Goal: Task Accomplishment & Management: Manage account settings

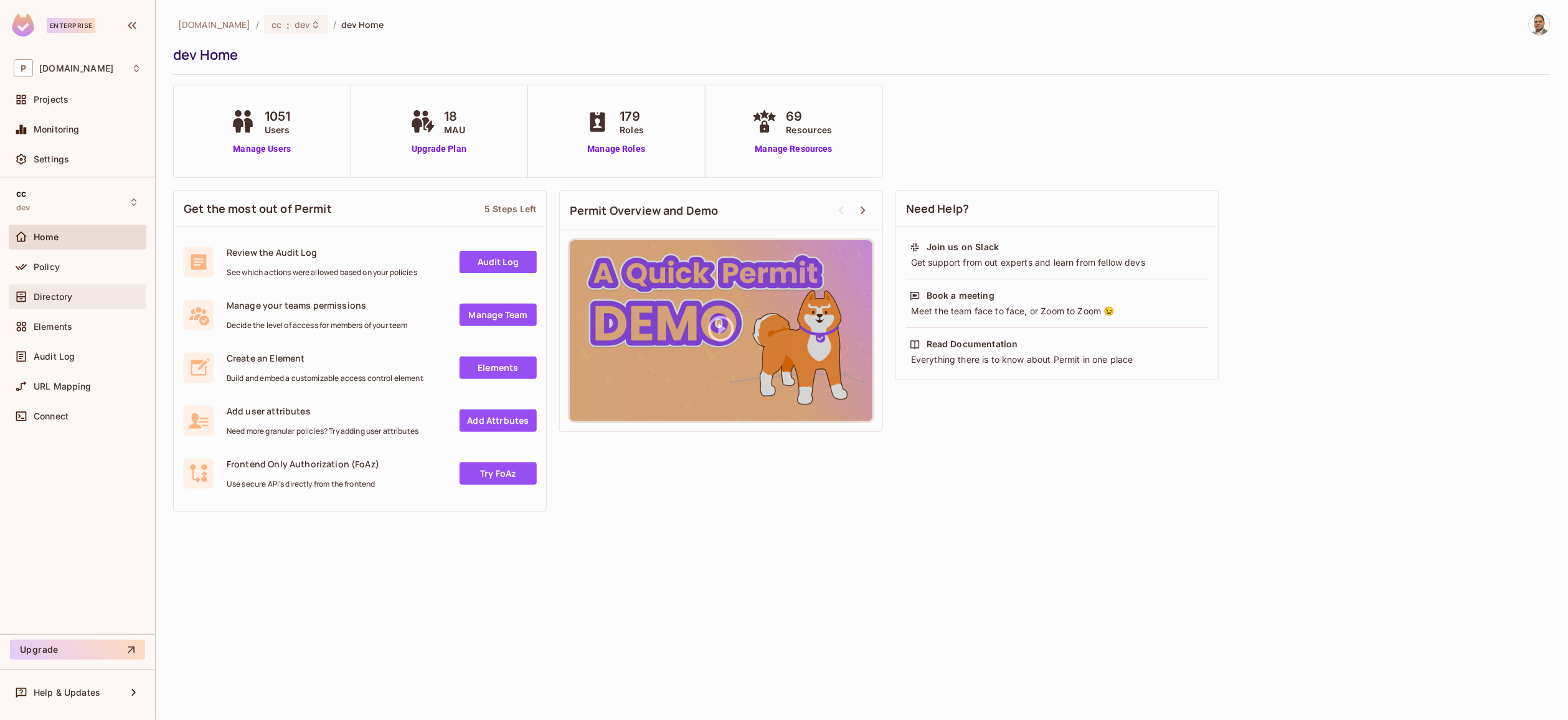
click at [71, 300] on span "Directory" at bounding box center [53, 297] width 39 height 10
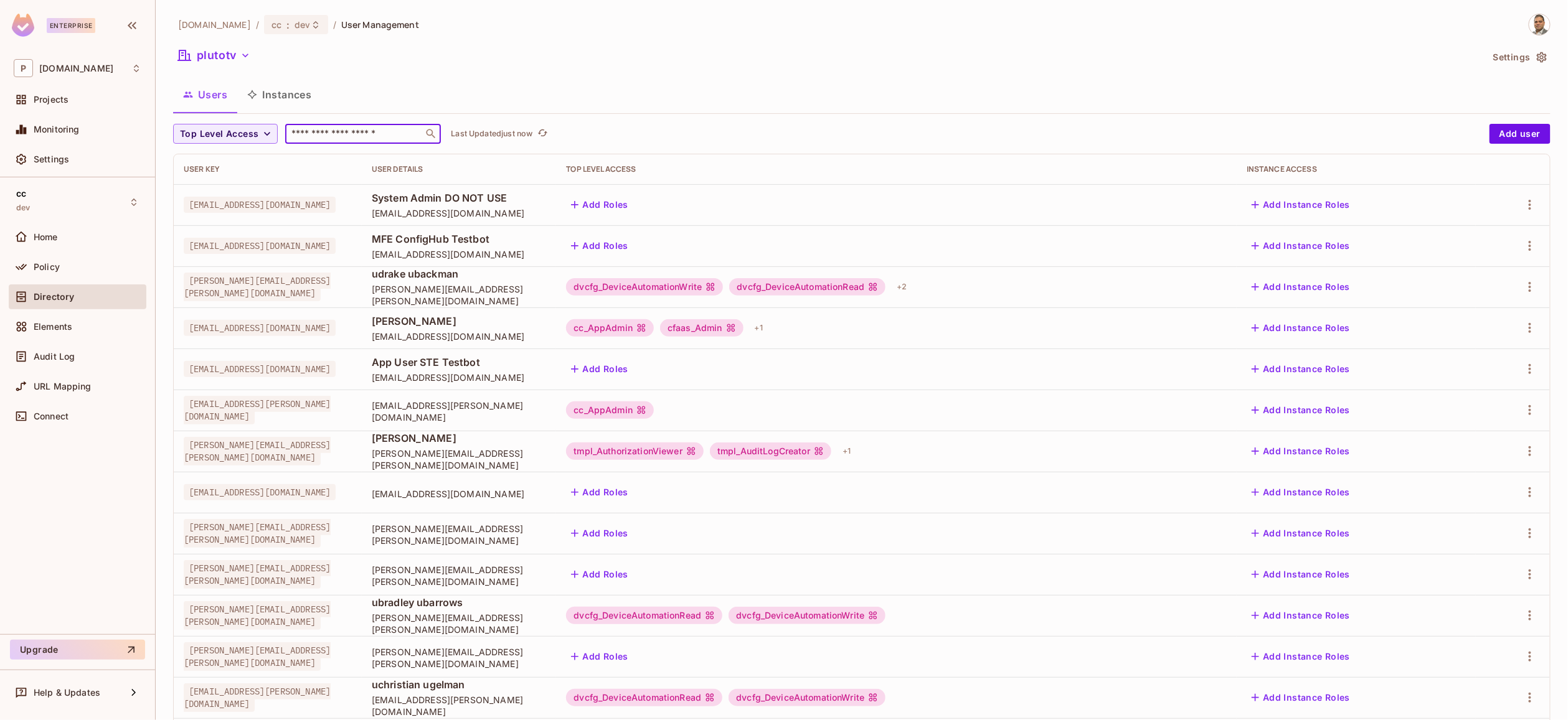
click at [354, 139] on input "text" at bounding box center [354, 133] width 131 height 12
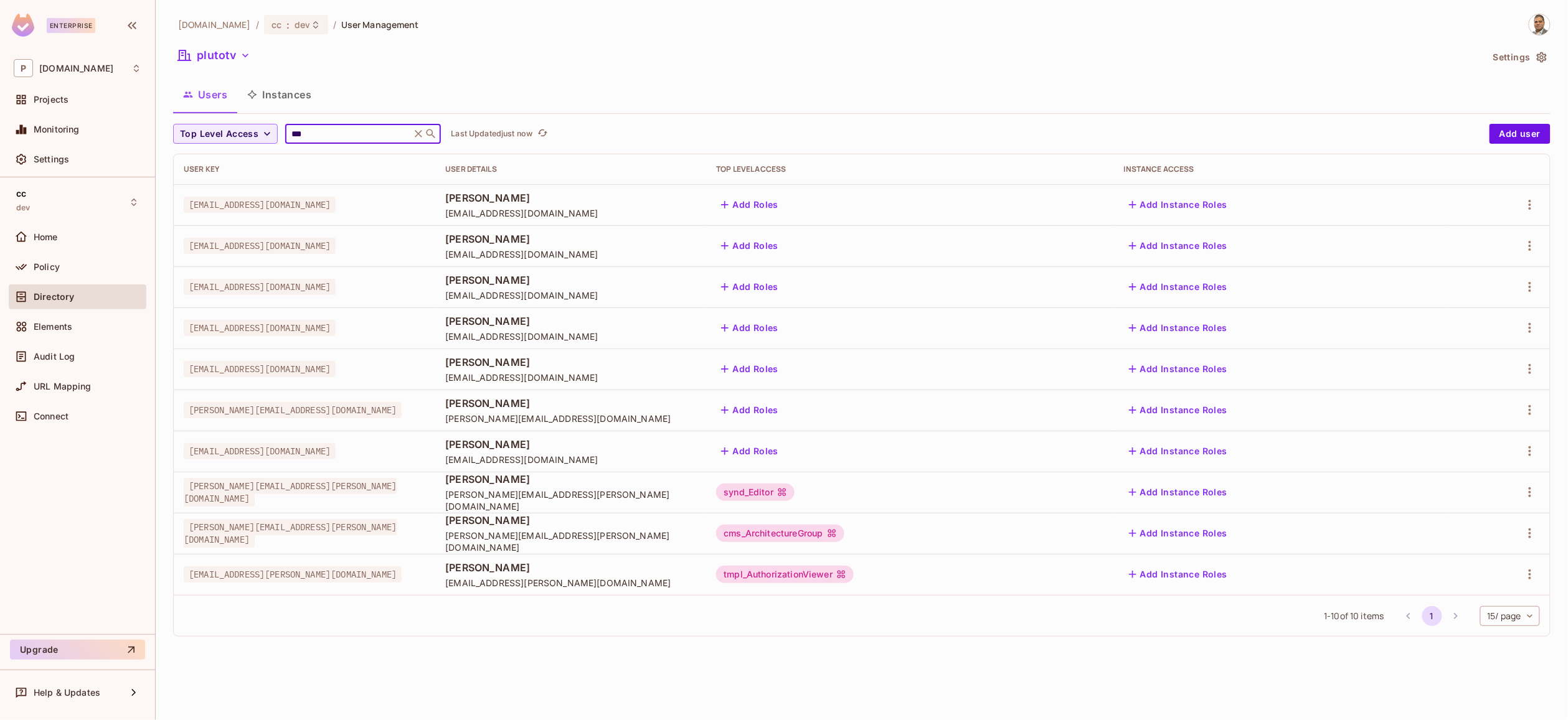
type input "*****"
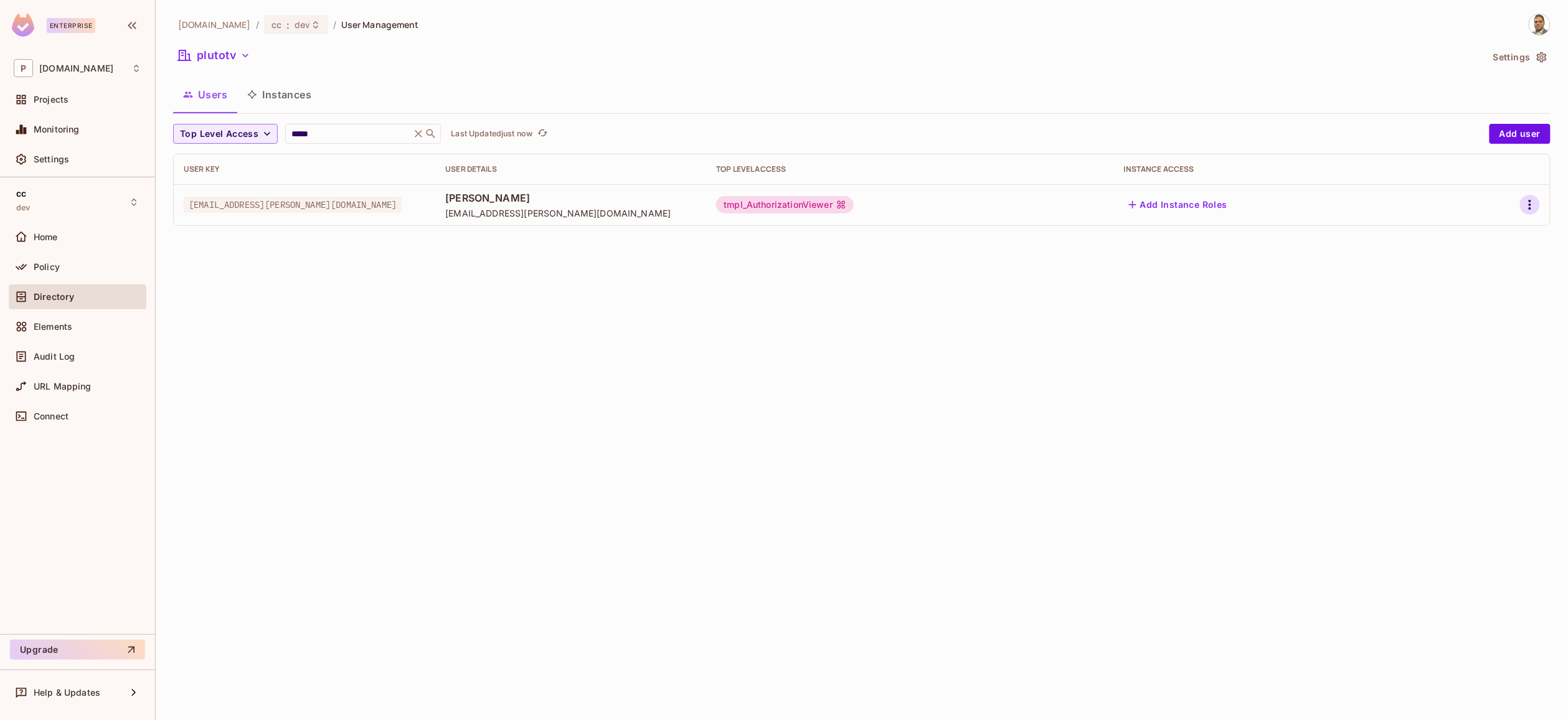
click at [1528, 200] on icon "button" at bounding box center [1529, 204] width 15 height 15
click at [1465, 235] on div "Edit" at bounding box center [1464, 233] width 17 height 12
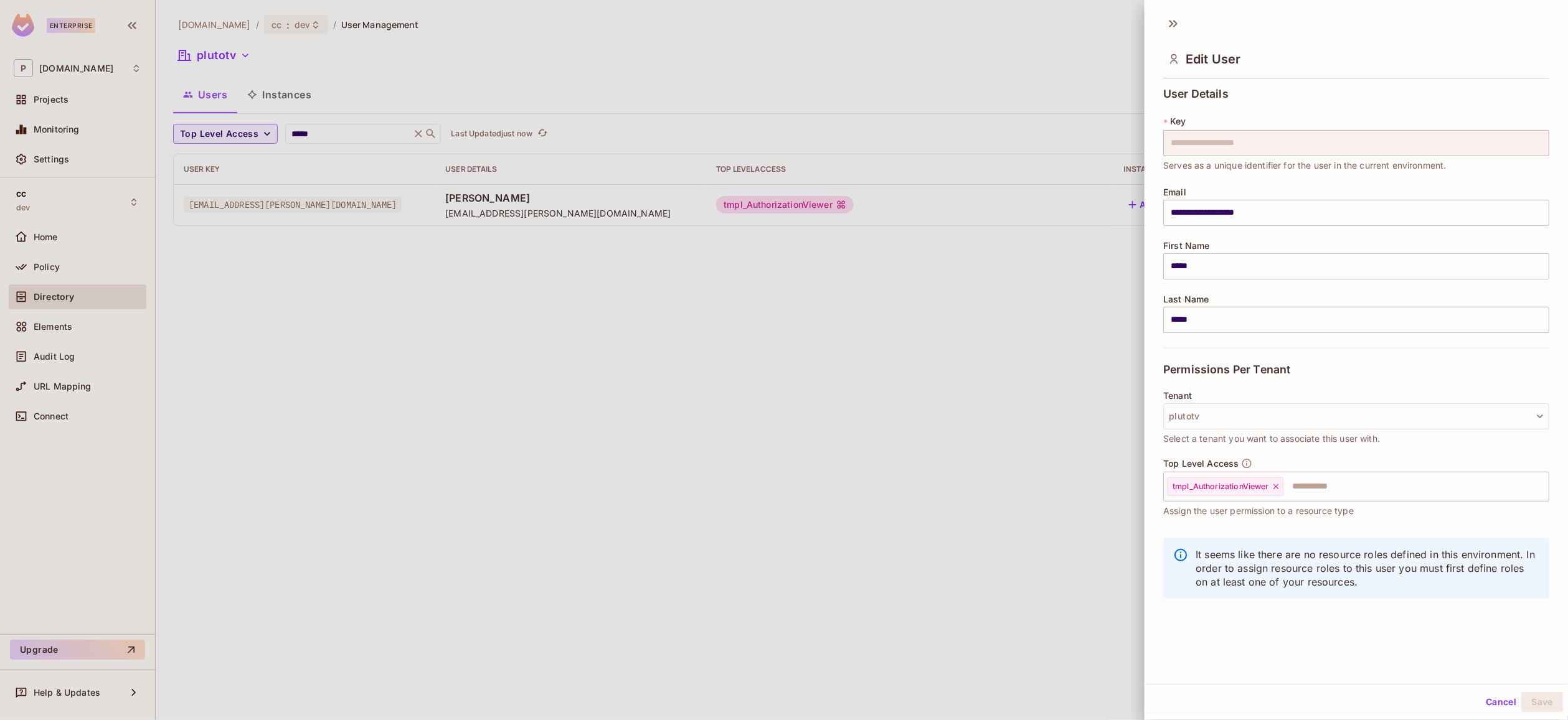
click at [971, 353] on div at bounding box center [784, 360] width 1568 height 720
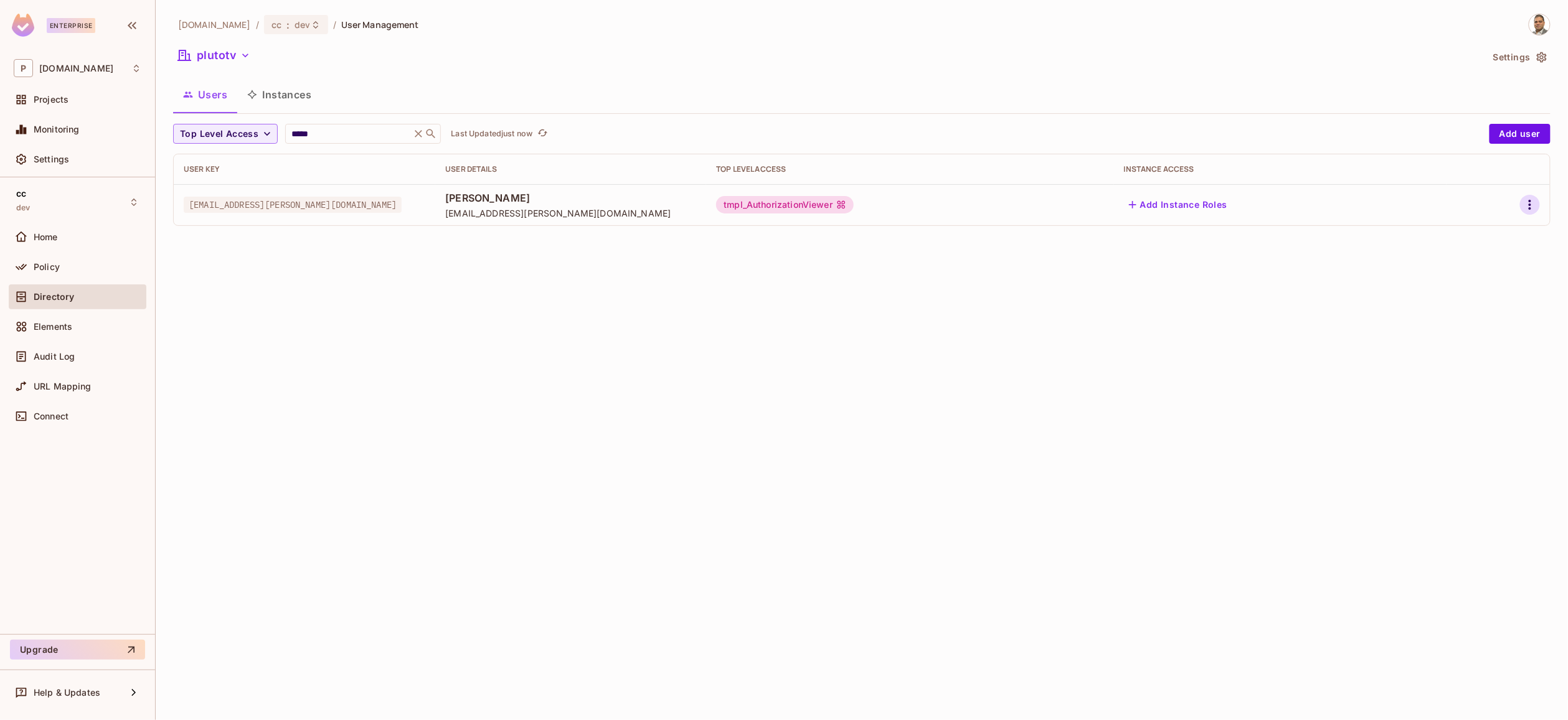
click at [1527, 211] on icon "button" at bounding box center [1529, 204] width 15 height 15
click at [1497, 259] on div "Edit Attributes" at bounding box center [1486, 261] width 61 height 12
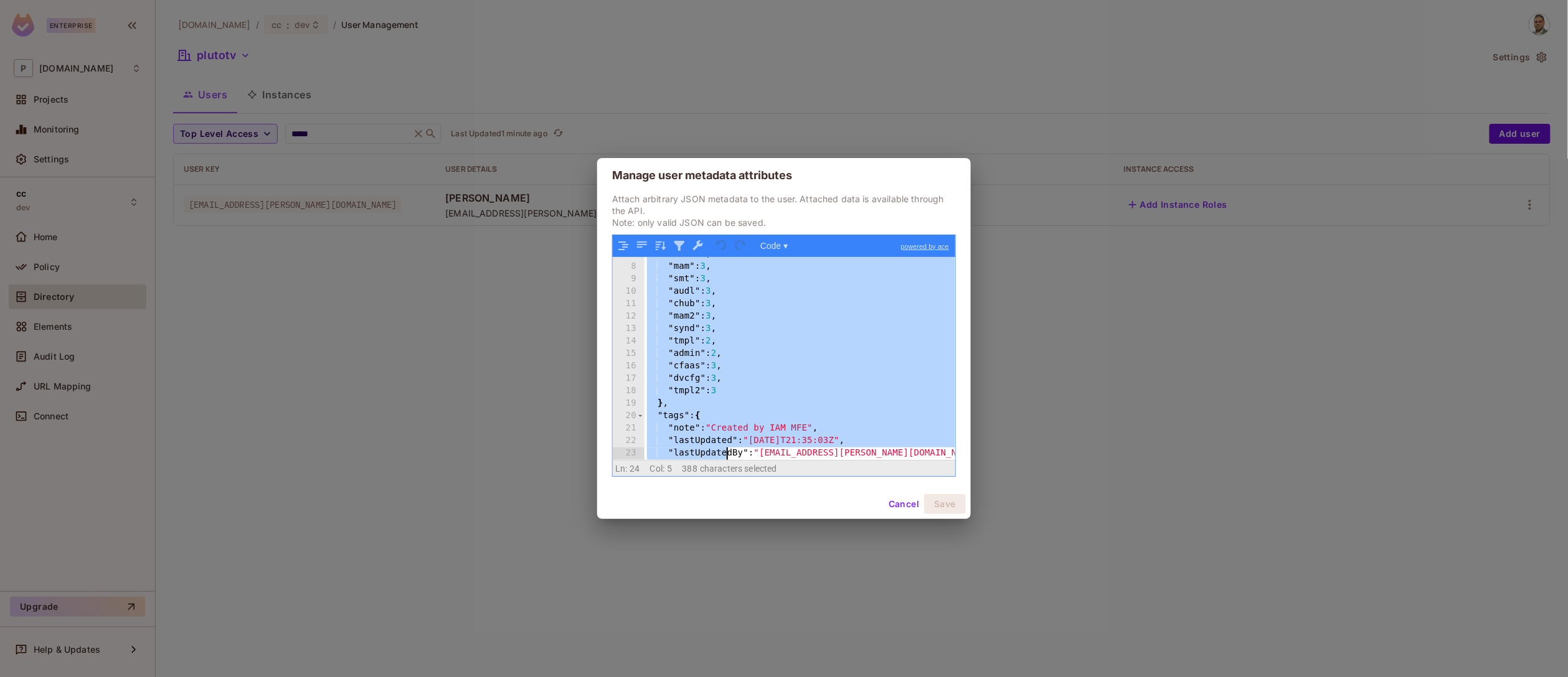
scroll to position [132, 0]
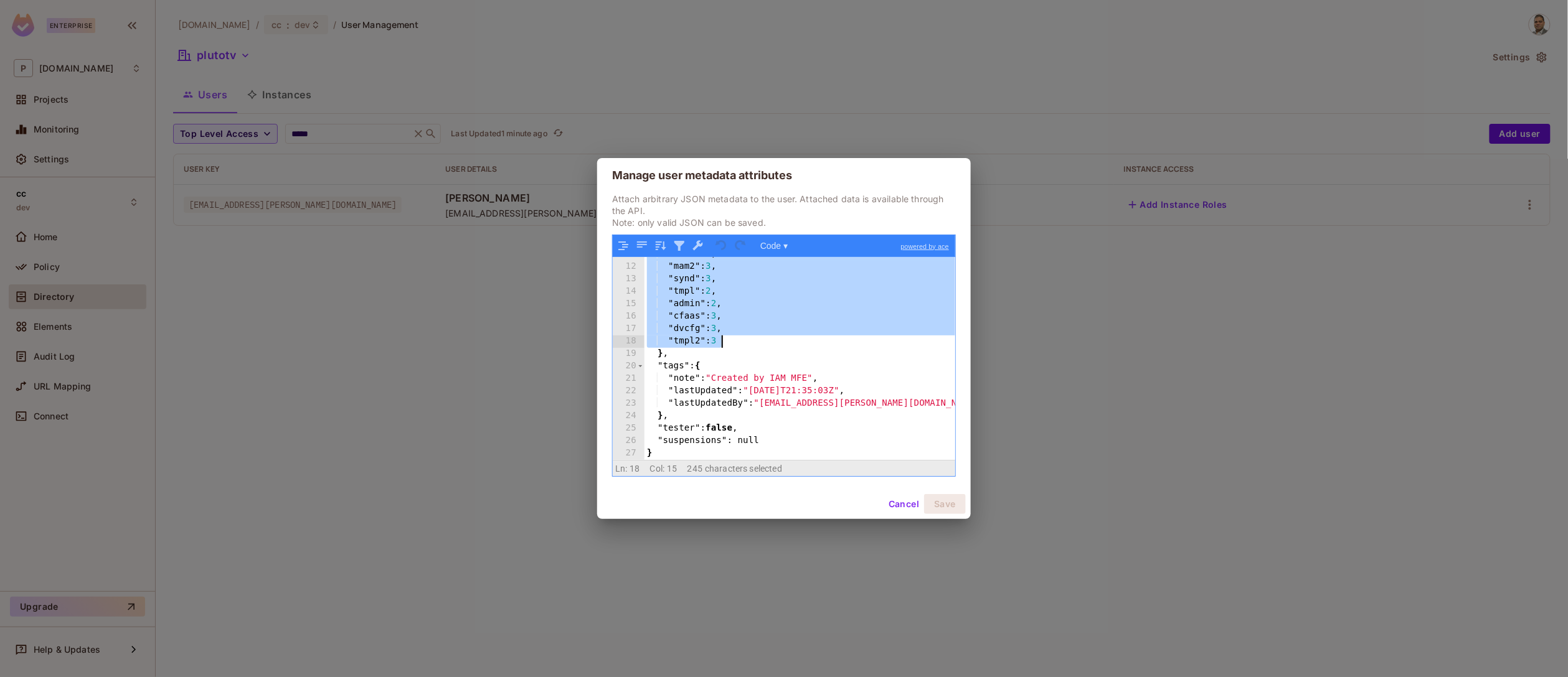
drag, startPoint x: 660, startPoint y: 274, endPoint x: 736, endPoint y: 349, distance: 106.8
click at [736, 349] on div ""chub" : 3 , "mam2" : 3 , "synd" : 3 , "tmpl" : 2 , "admin" : 2 , "cfaas" : 3 ,…" at bounding box center [799, 362] width 311 height 228
click at [736, 349] on div ""chub" : 3 , "mam2" : 3 , "synd" : 3 , "tmpl" : 2 , "admin" : 2 , "cfaas" : 3 ,…" at bounding box center [799, 362] width 311 height 228
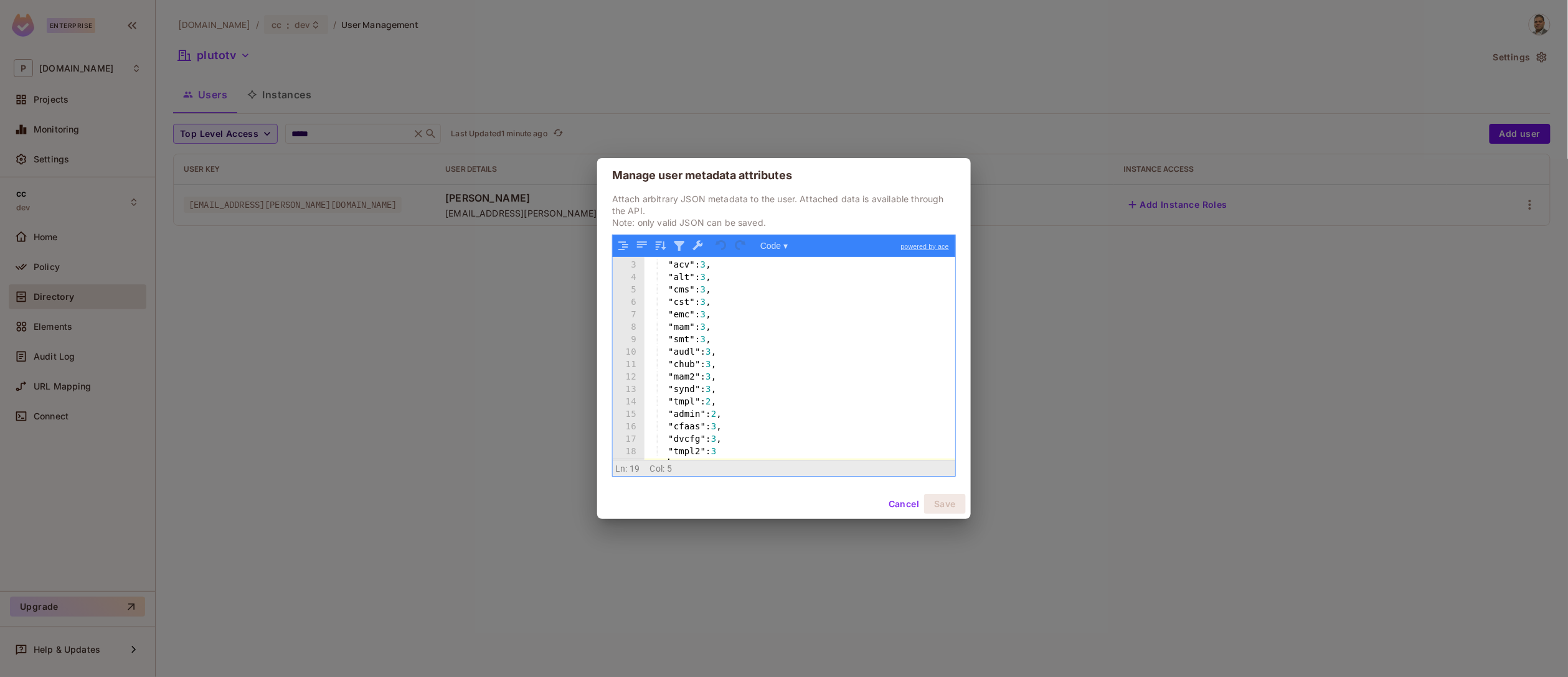
scroll to position [0, 0]
click at [664, 278] on div "{ "apps" : { "acv" : 3 , "alt" : 3 , "cms" : 3 , "cst" : 3 , "emc" : 3 , "mam" …" at bounding box center [799, 370] width 311 height 228
click at [896, 504] on button "Cancel" at bounding box center [903, 504] width 40 height 20
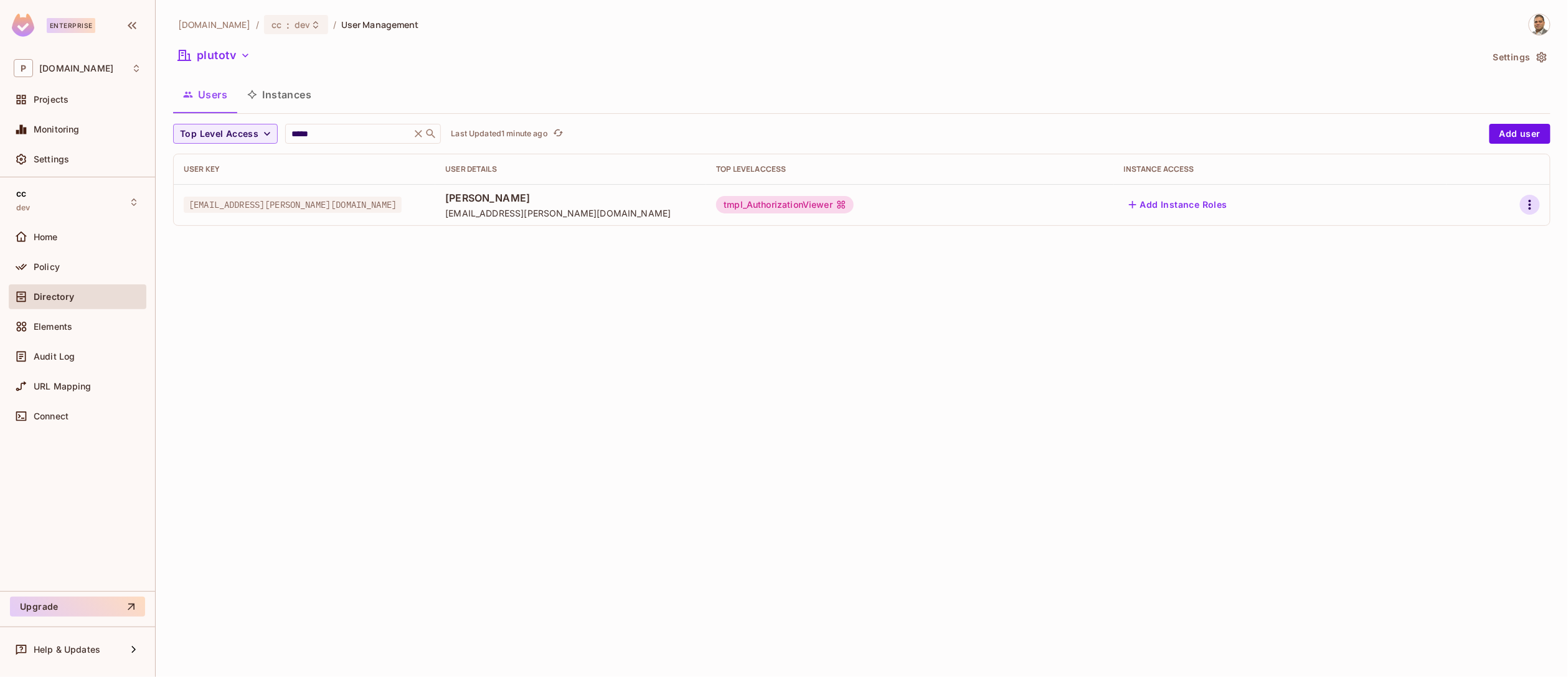
click at [1530, 205] on icon "button" at bounding box center [1529, 205] width 2 height 10
click at [1503, 254] on span "Edit Attributes" at bounding box center [1486, 261] width 69 height 20
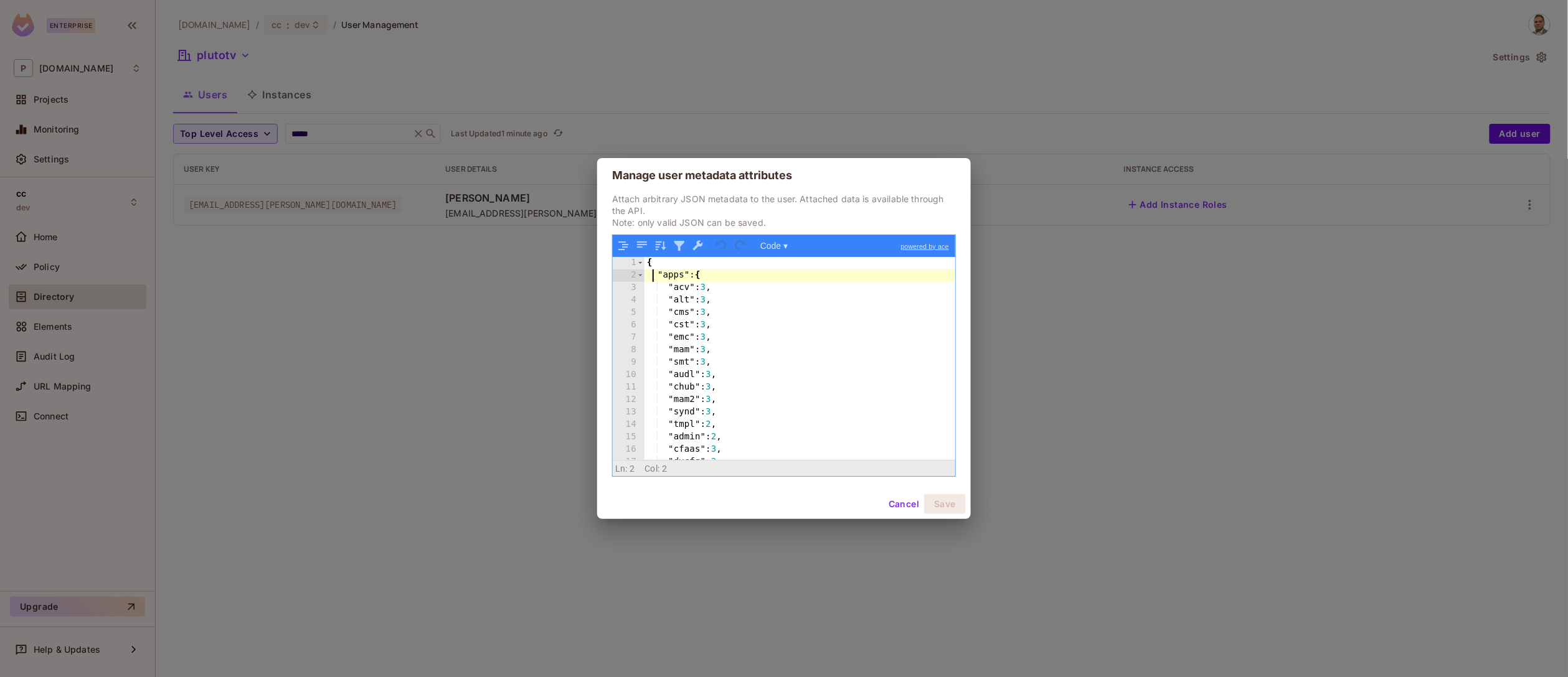
click at [654, 277] on div "{ "apps" : { "acv" : 3 , "alt" : 3 , "cms" : 3 , "cst" : 3 , "emc" : 3 , "mam" …" at bounding box center [799, 370] width 311 height 228
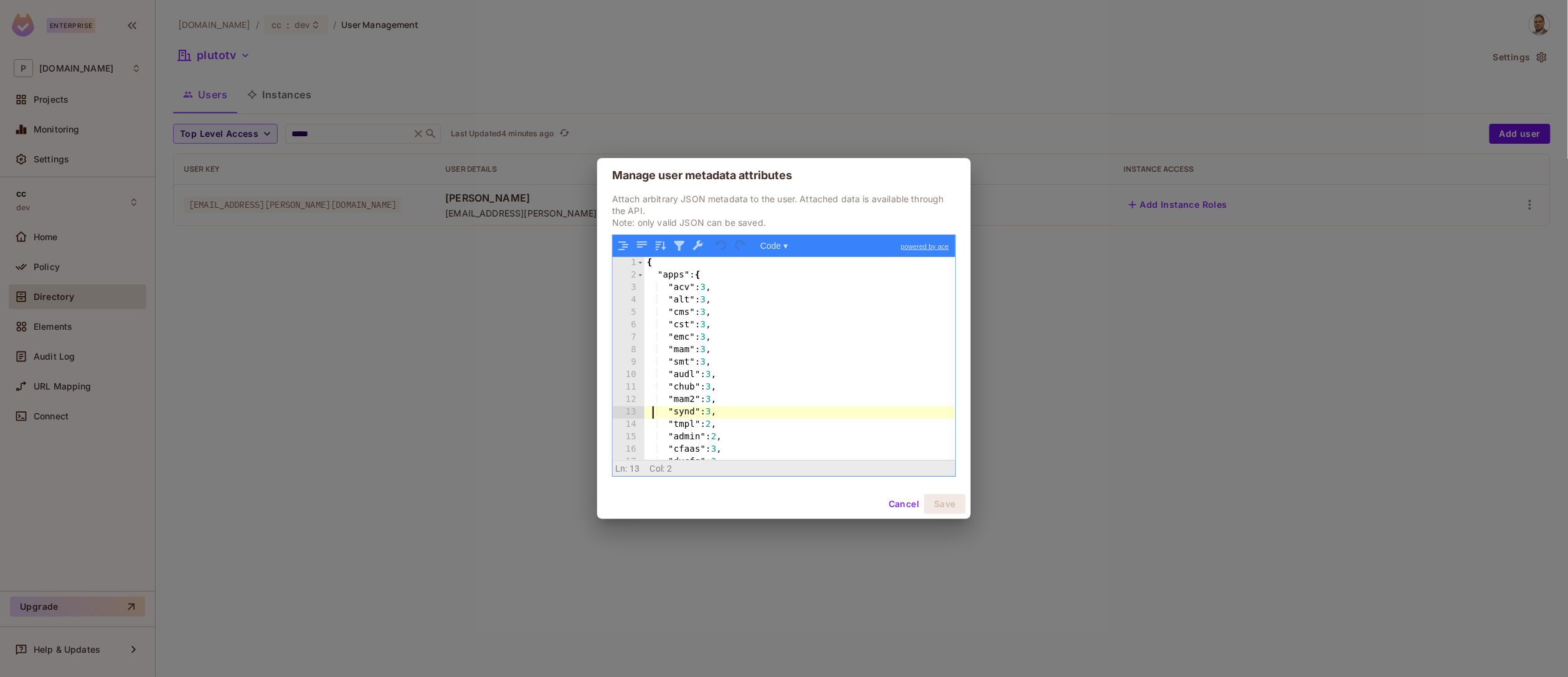
click at [654, 417] on div "{ "apps" : { "acv" : 3 , "alt" : 3 , "cms" : 3 , "cst" : 3 , "emc" : 3 , "mam" …" at bounding box center [799, 370] width 311 height 228
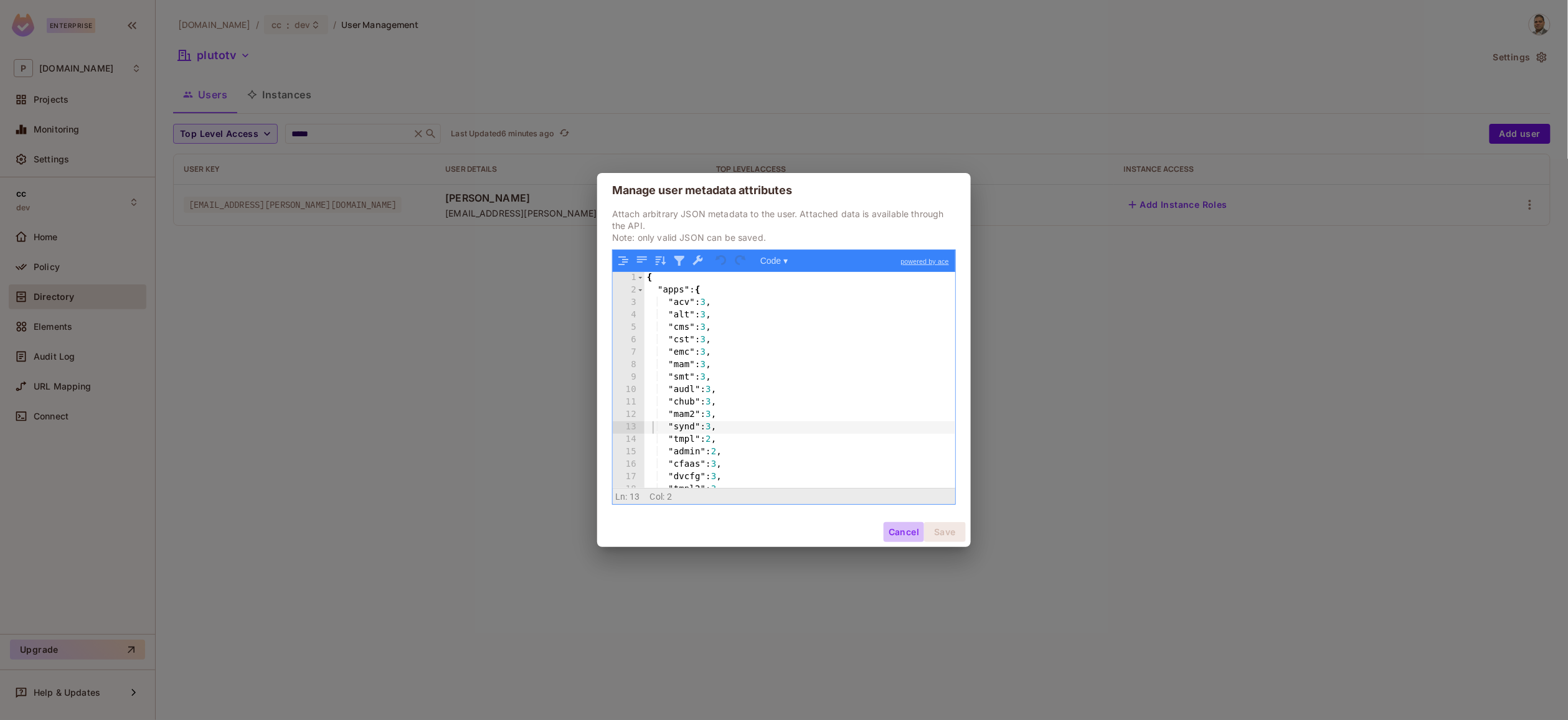
click at [896, 535] on button "Cancel" at bounding box center [903, 532] width 40 height 20
